Goal: Task Accomplishment & Management: Use online tool/utility

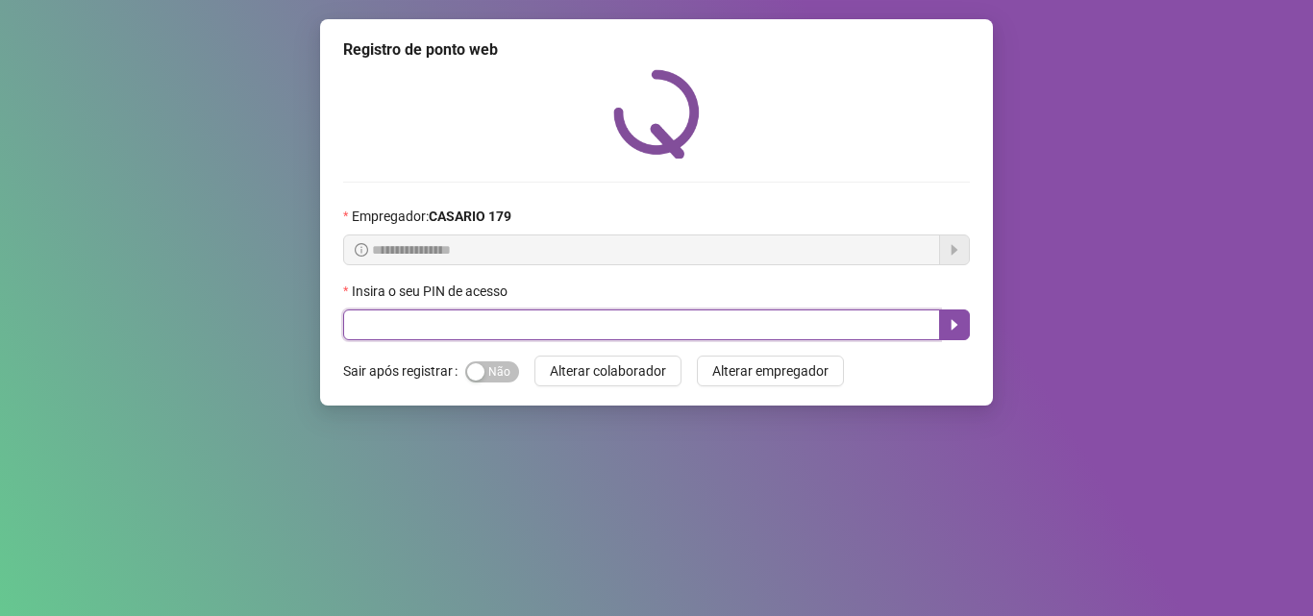
click at [550, 337] on input "text" at bounding box center [641, 325] width 597 height 31
type input "*****"
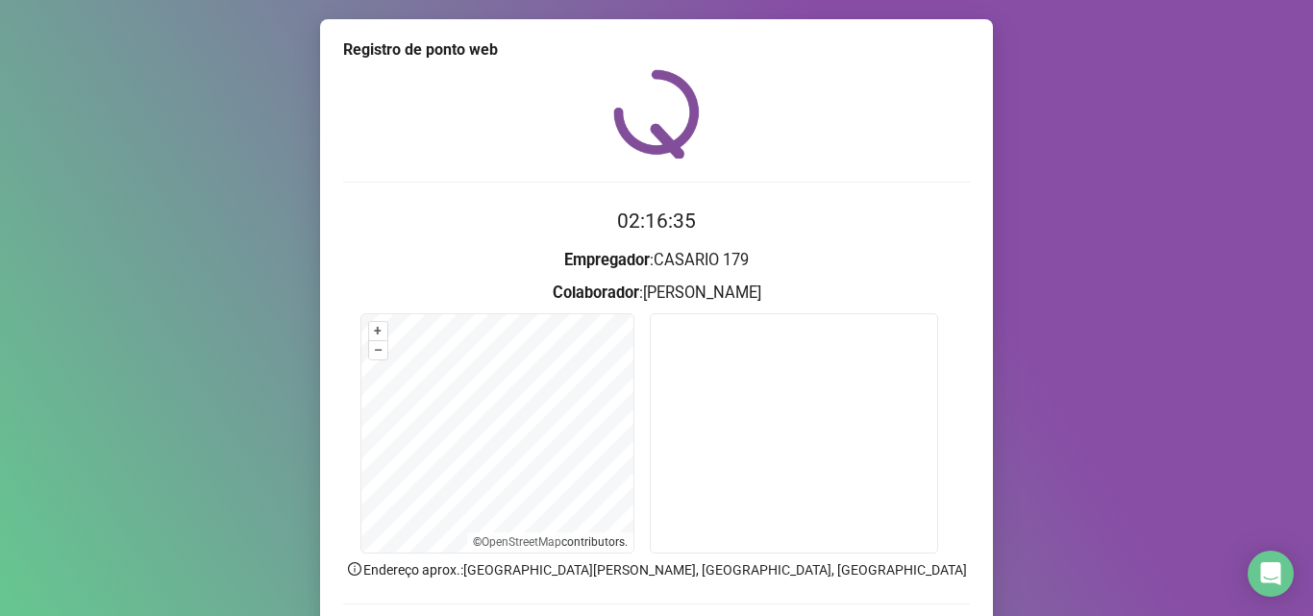
scroll to position [135, 0]
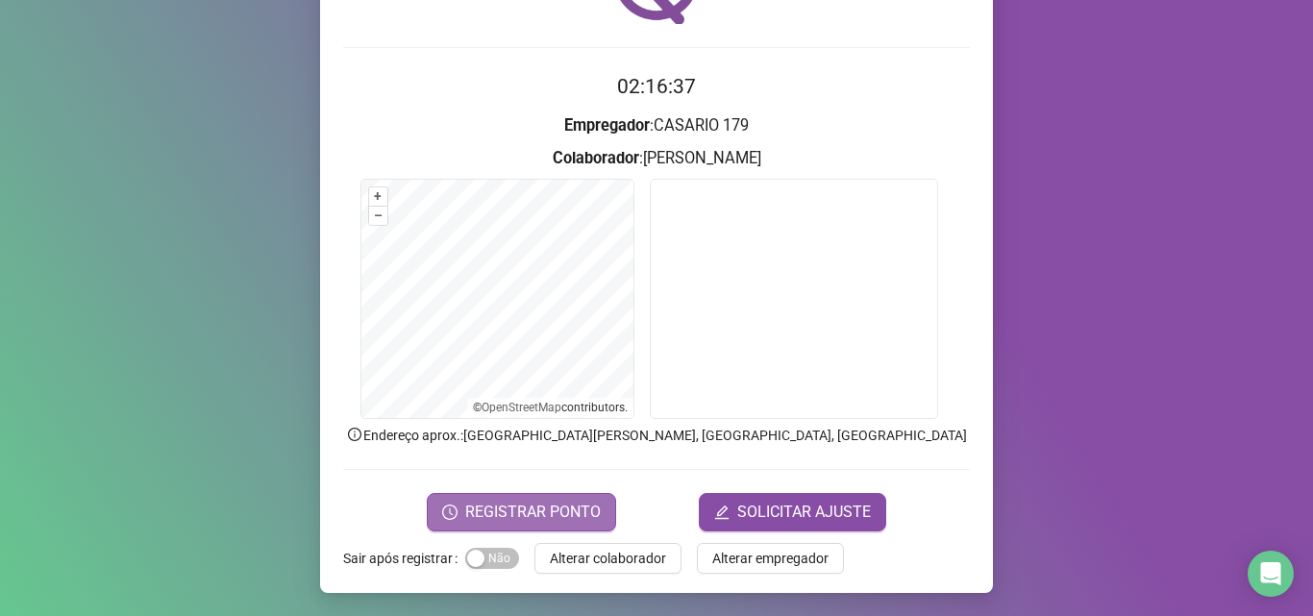
click at [530, 503] on span "REGISTRAR PONTO" at bounding box center [533, 512] width 136 height 23
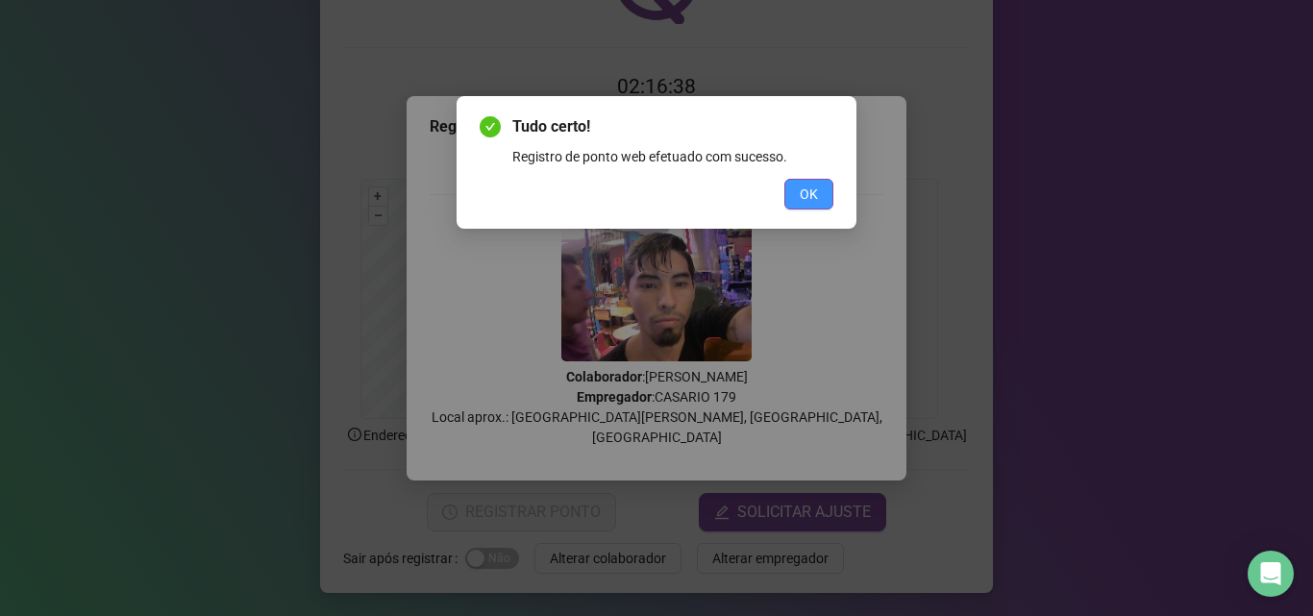
click at [809, 203] on span "OK" at bounding box center [809, 194] width 18 height 21
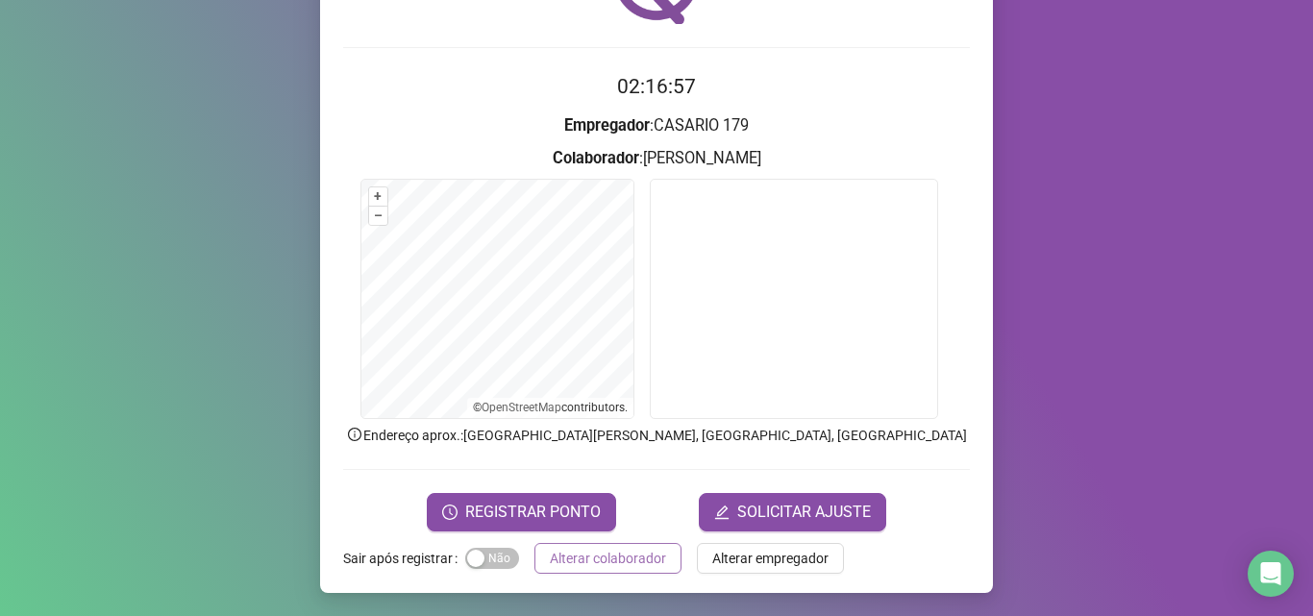
click at [614, 561] on span "Alterar colaborador" at bounding box center [608, 558] width 116 height 21
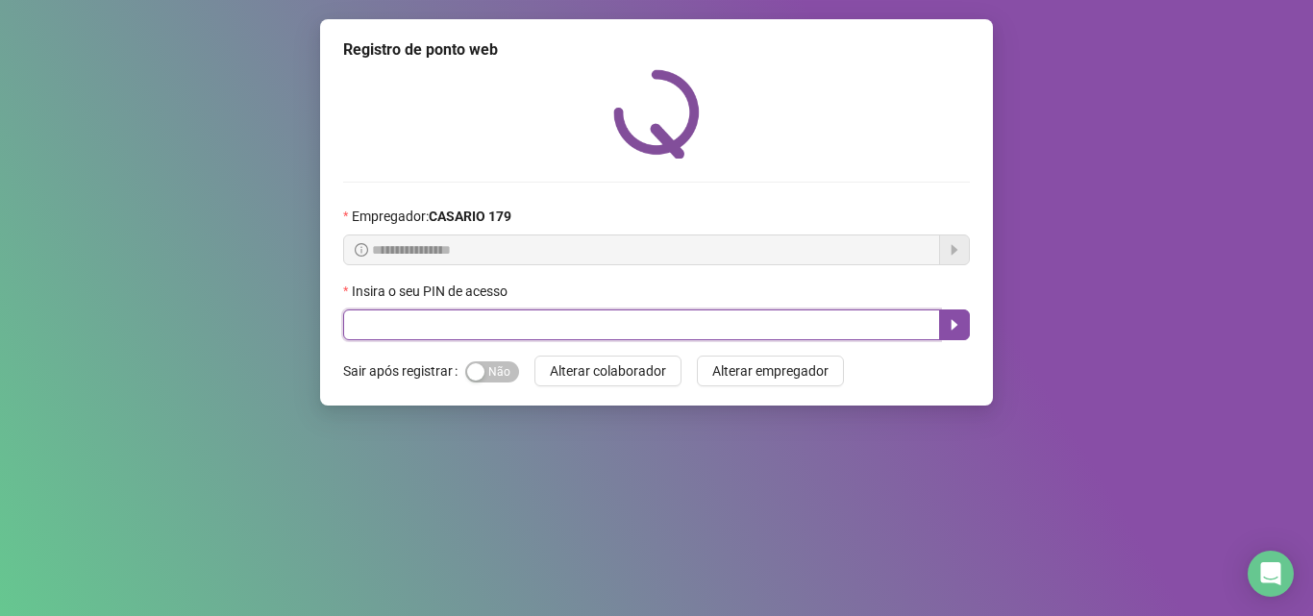
click at [356, 321] on input "text" at bounding box center [641, 325] width 597 height 31
type input "*****"
click at [963, 314] on button "button" at bounding box center [954, 325] width 31 height 31
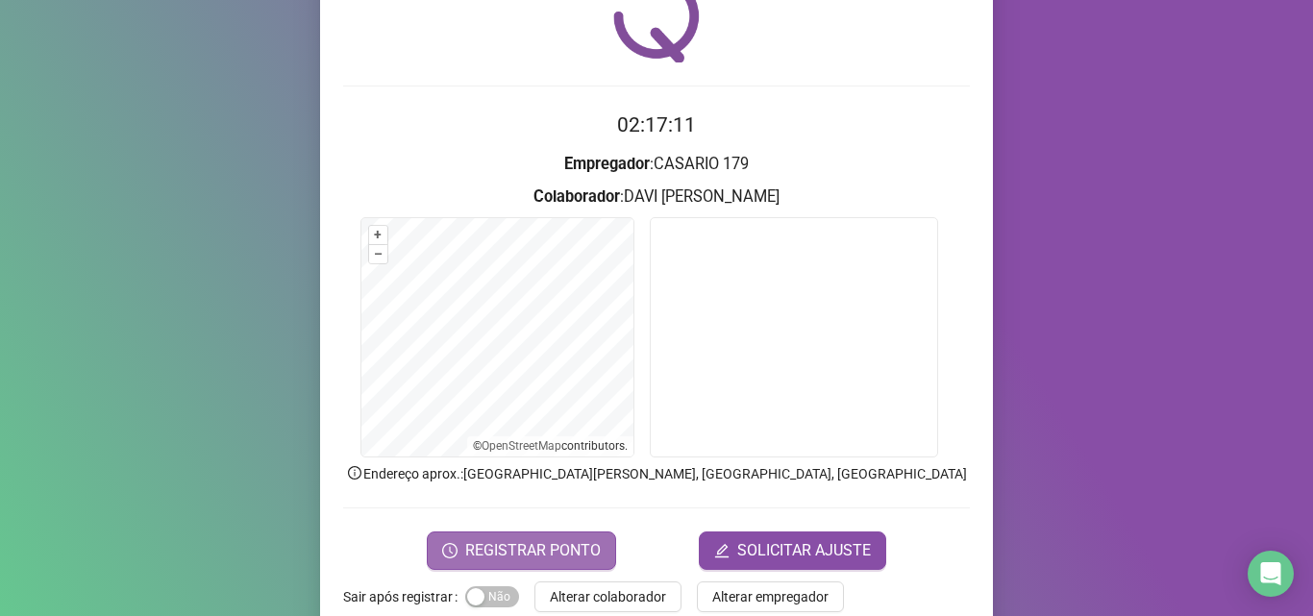
scroll to position [135, 0]
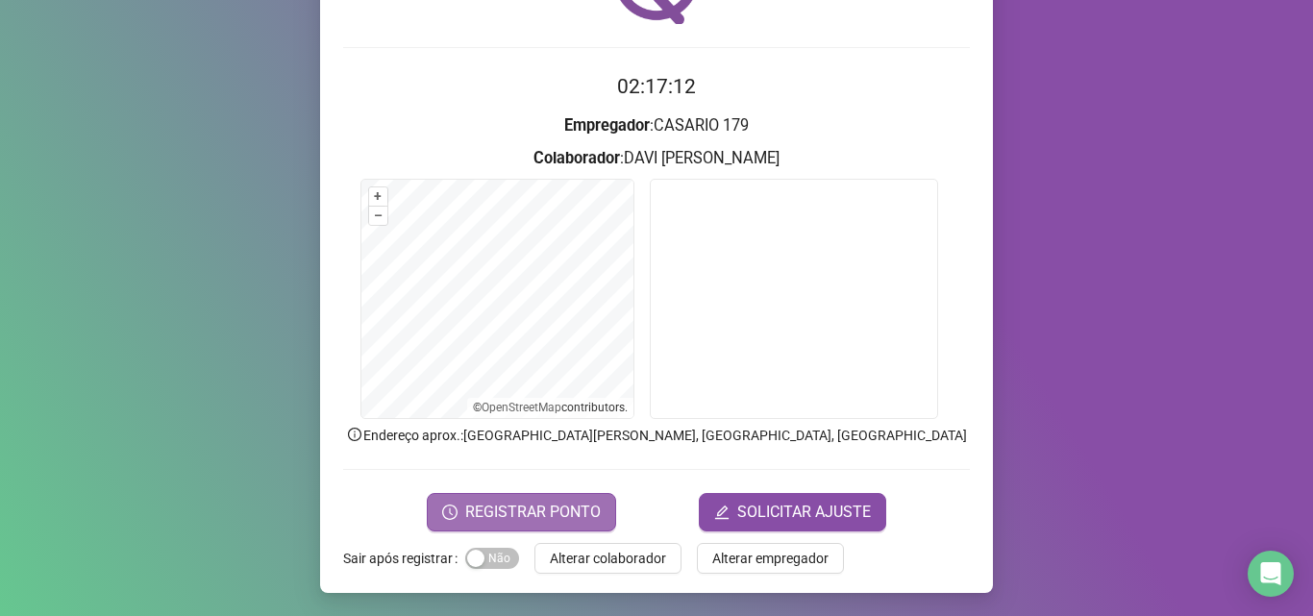
click at [546, 520] on span "REGISTRAR PONTO" at bounding box center [533, 512] width 136 height 23
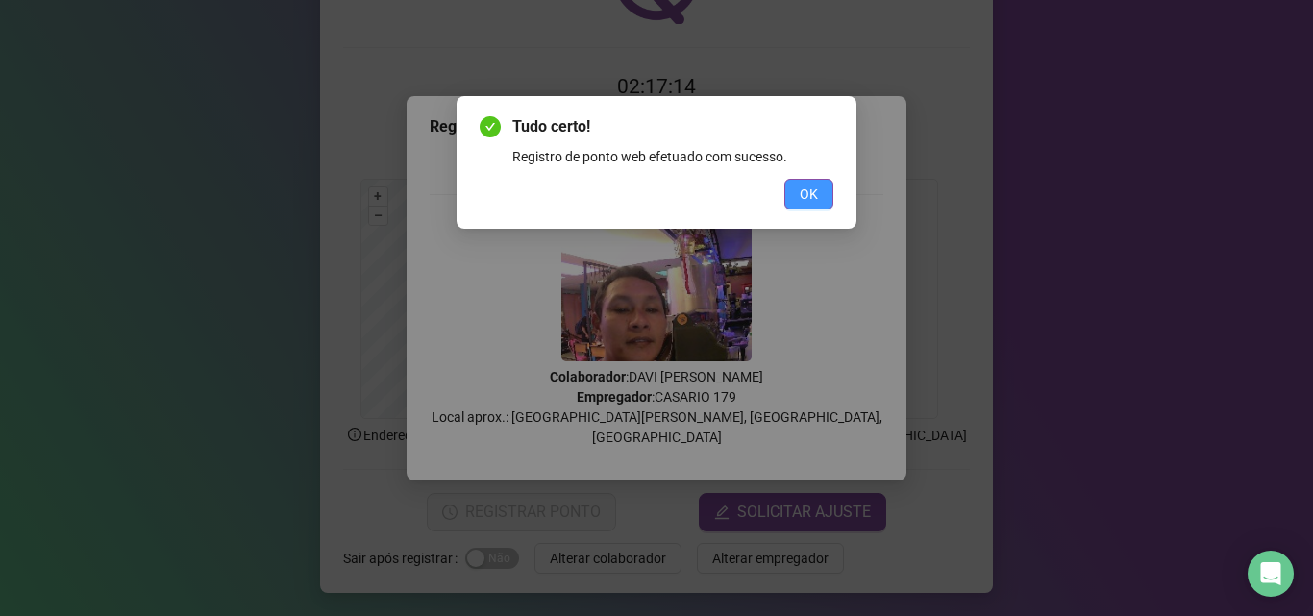
click at [796, 198] on button "OK" at bounding box center [809, 194] width 49 height 31
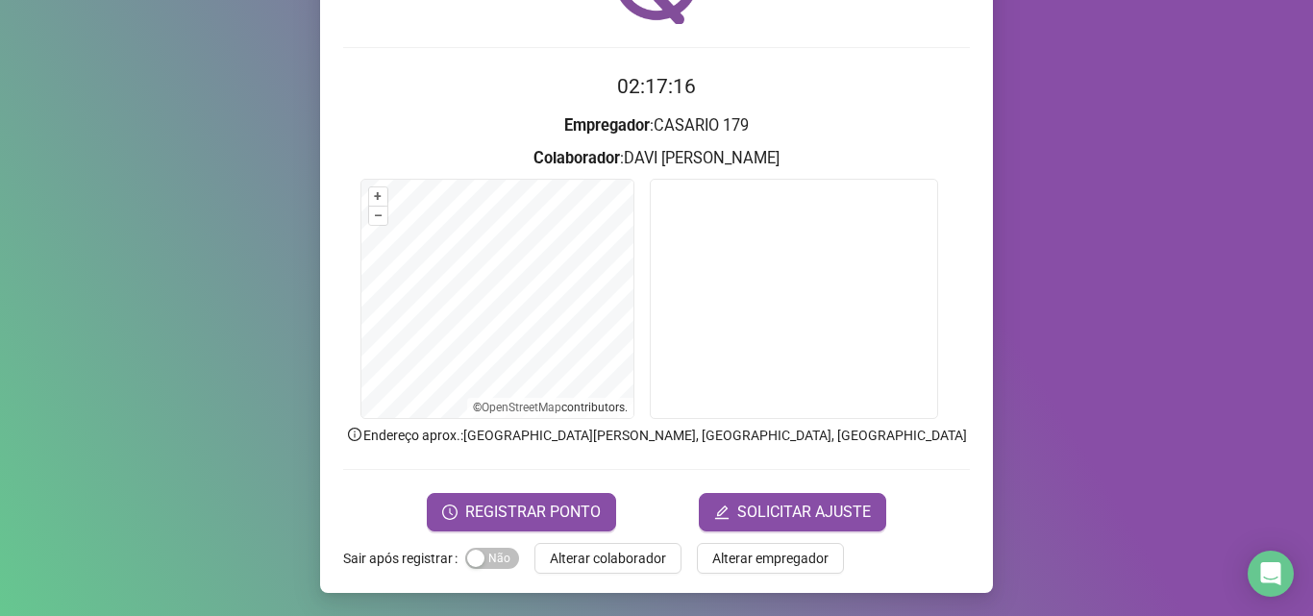
scroll to position [38, 0]
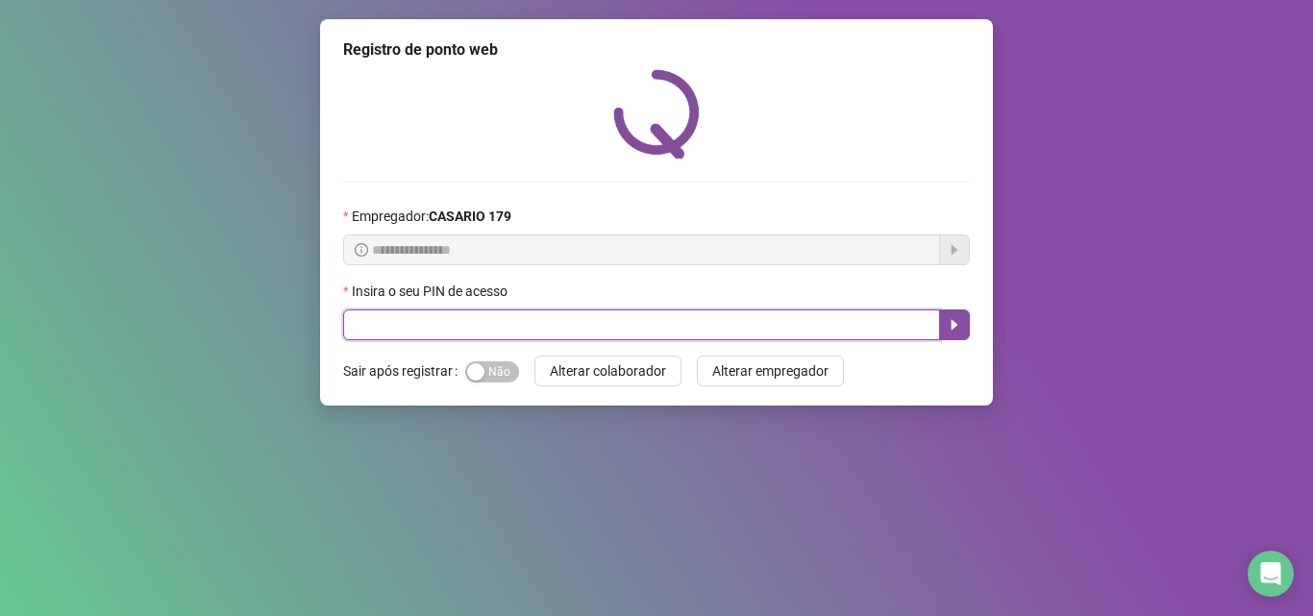
click at [441, 321] on input "text" at bounding box center [641, 325] width 597 height 31
type input "*****"
click at [945, 314] on button "button" at bounding box center [954, 325] width 31 height 31
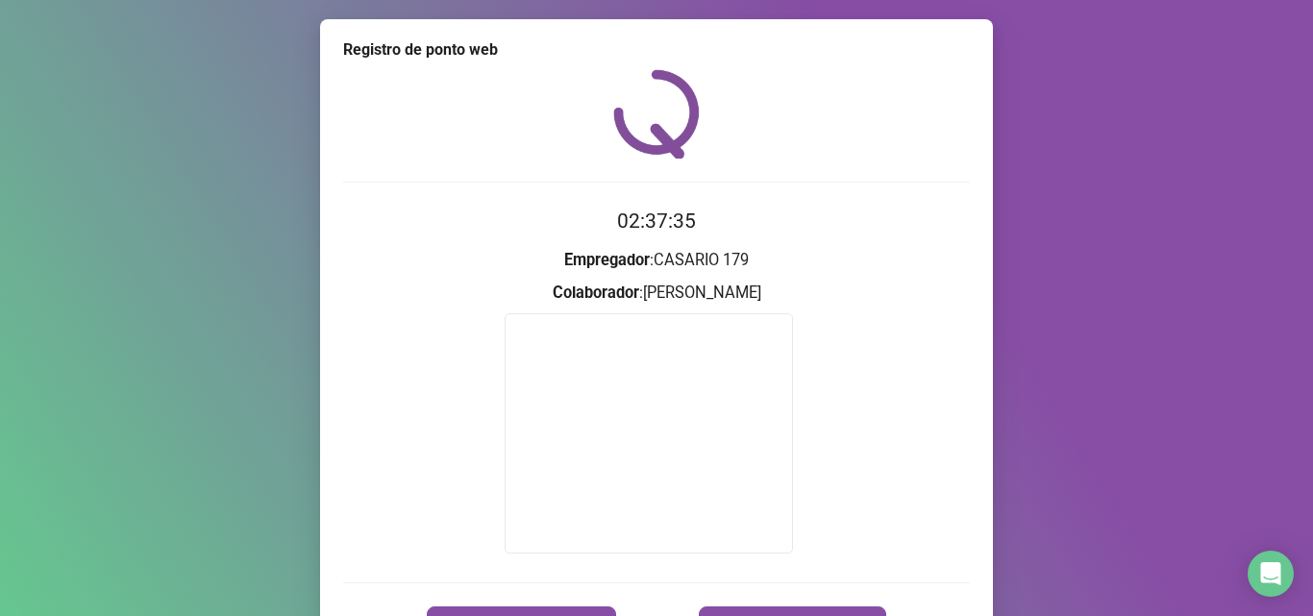
scroll to position [113, 0]
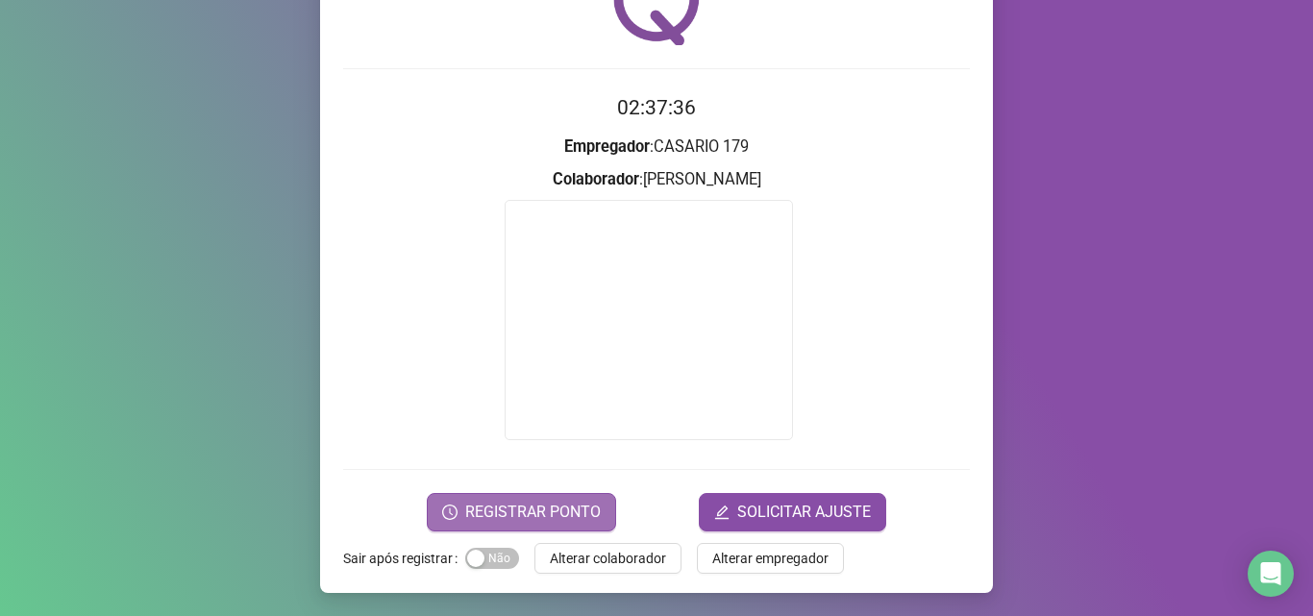
click at [536, 522] on span "REGISTRAR PONTO" at bounding box center [533, 512] width 136 height 23
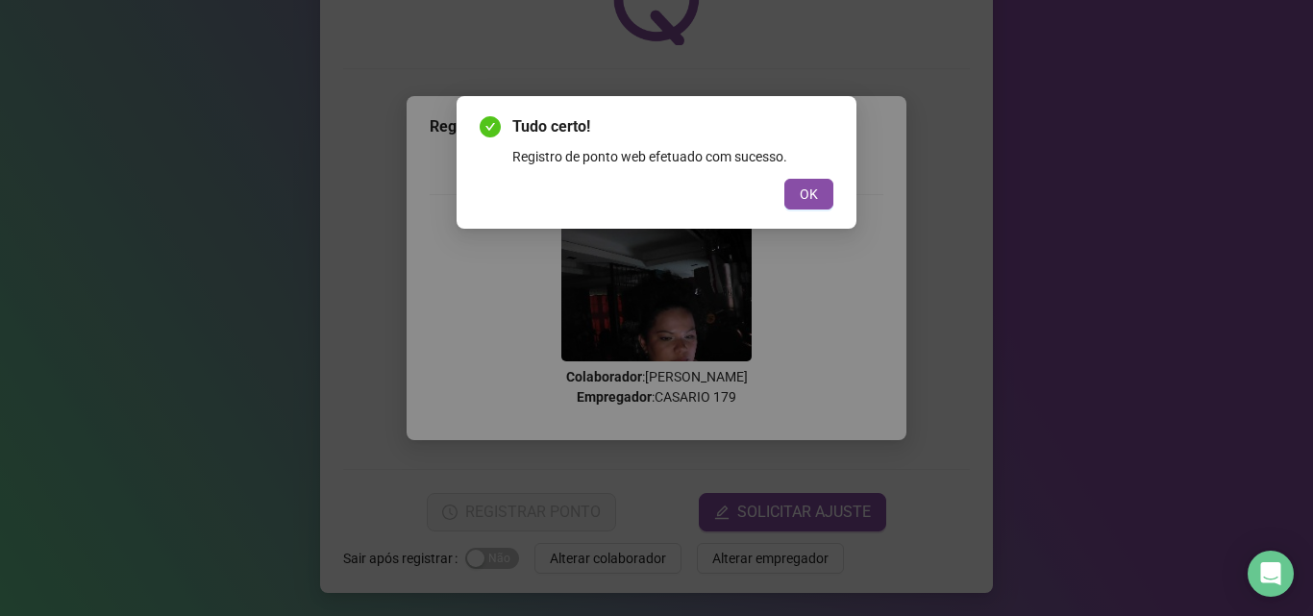
click at [820, 209] on div "Tudo certo! Registro de ponto web efetuado com sucesso. OK" at bounding box center [657, 162] width 400 height 133
click at [800, 189] on button "OK" at bounding box center [809, 194] width 49 height 31
